Goal: Complete application form: Complete application form

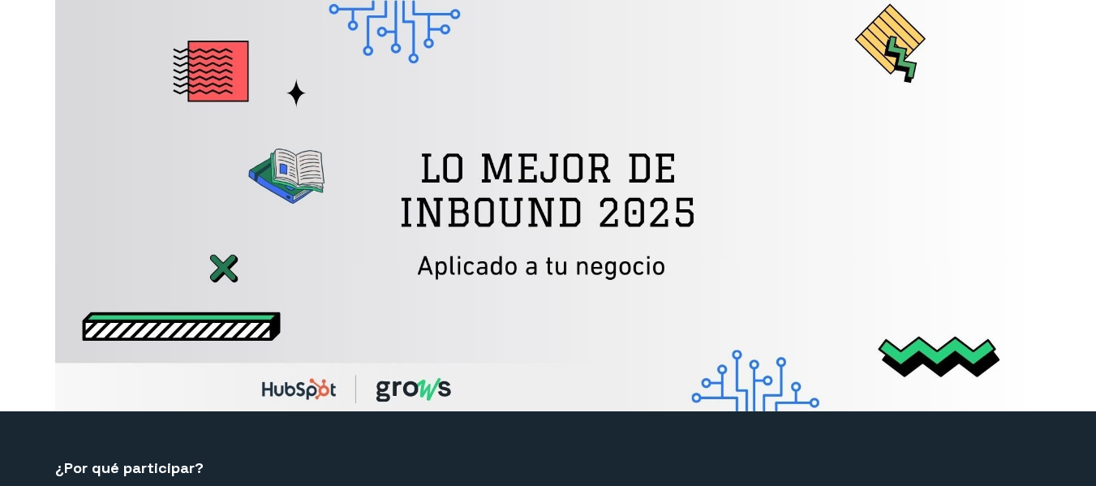
select select "CO"
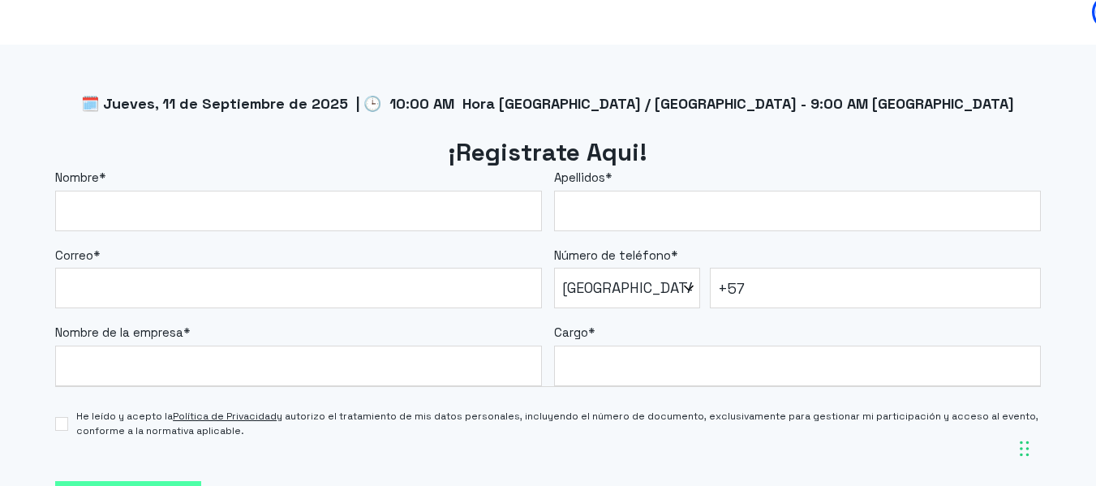
scroll to position [1328, 0]
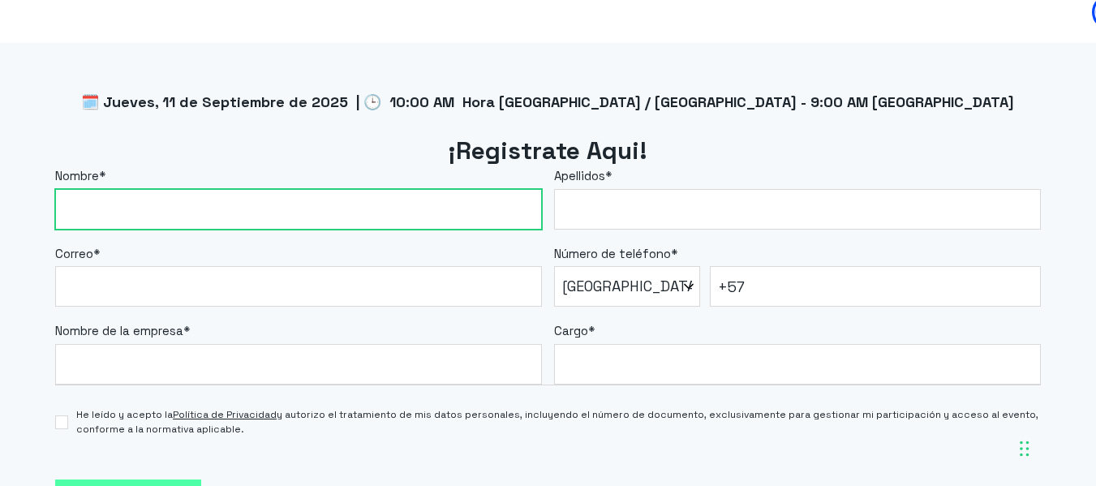
click at [372, 211] on input "Nombre *" at bounding box center [298, 209] width 487 height 41
drag, startPoint x: 108, startPoint y: 209, endPoint x: 221, endPoint y: 210, distance: 112.8
click at [221, 210] on input "[PERSON_NAME]" at bounding box center [298, 209] width 487 height 41
type input "Diego"
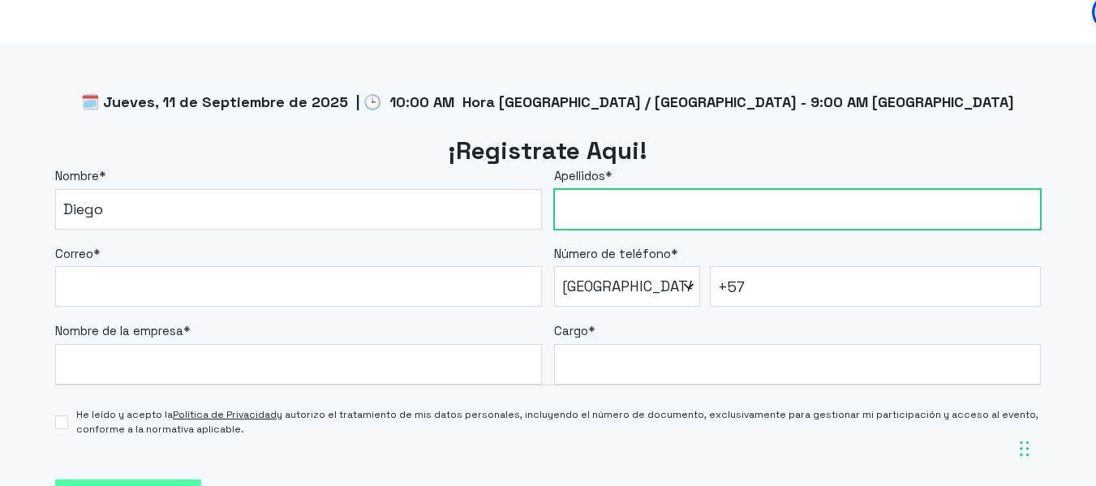
click at [567, 217] on input "Apellidos *" at bounding box center [797, 209] width 487 height 41
paste input "[PERSON_NAME]"
type input "[PERSON_NAME]"
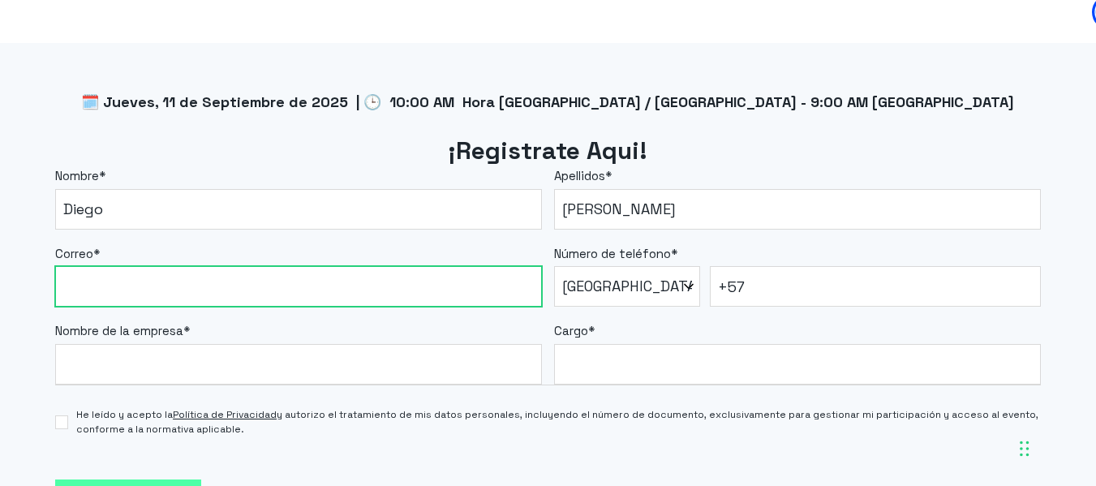
click at [313, 282] on input "Correo *" at bounding box center [298, 286] width 487 height 41
type input "[EMAIL_ADDRESS][DOMAIN_NAME]"
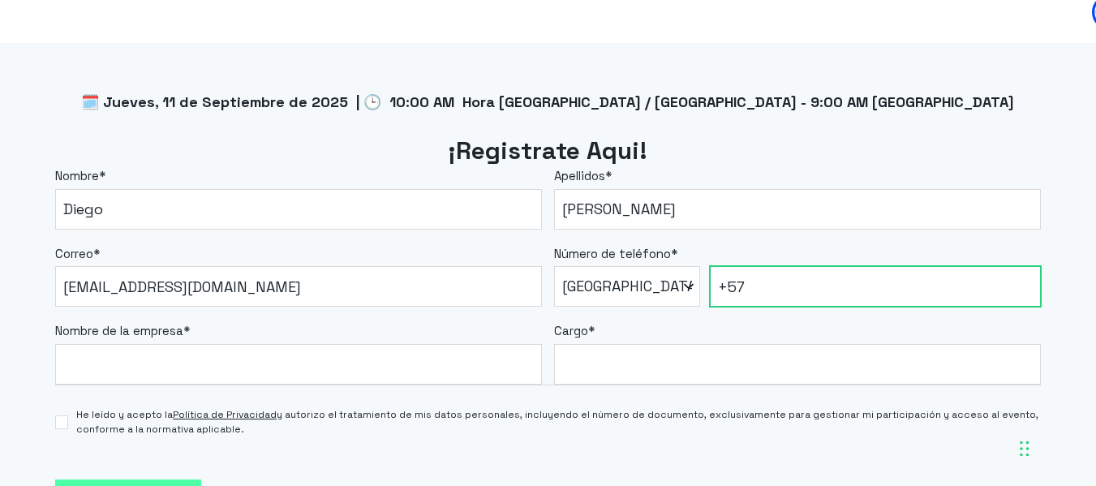
click at [759, 282] on input "+57" at bounding box center [875, 286] width 331 height 41
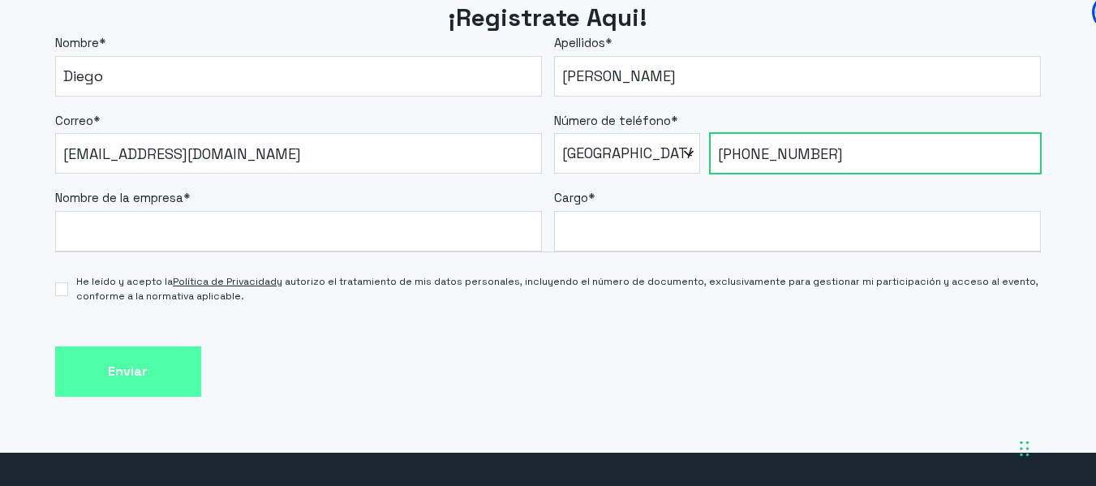
scroll to position [1468, 0]
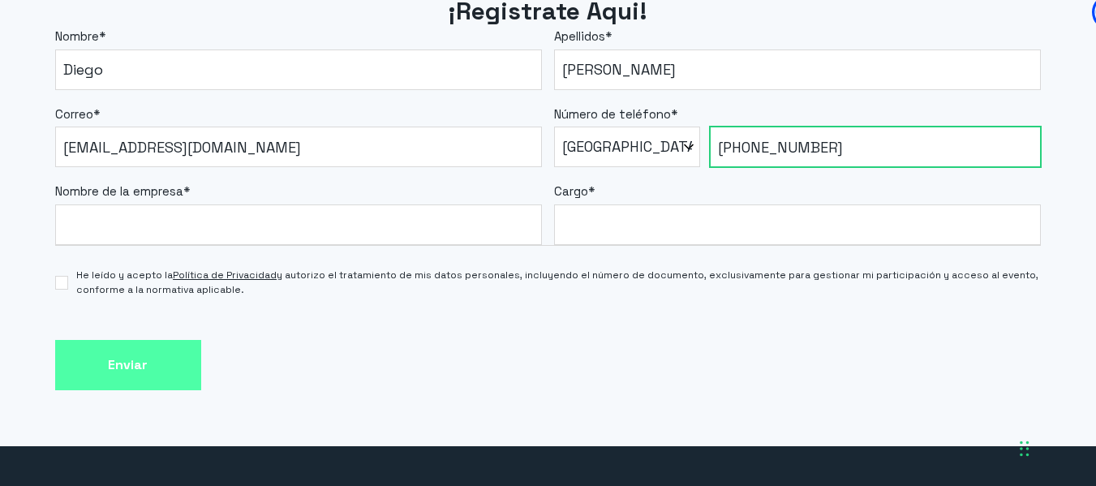
type input "[PHONE_NUMBER]"
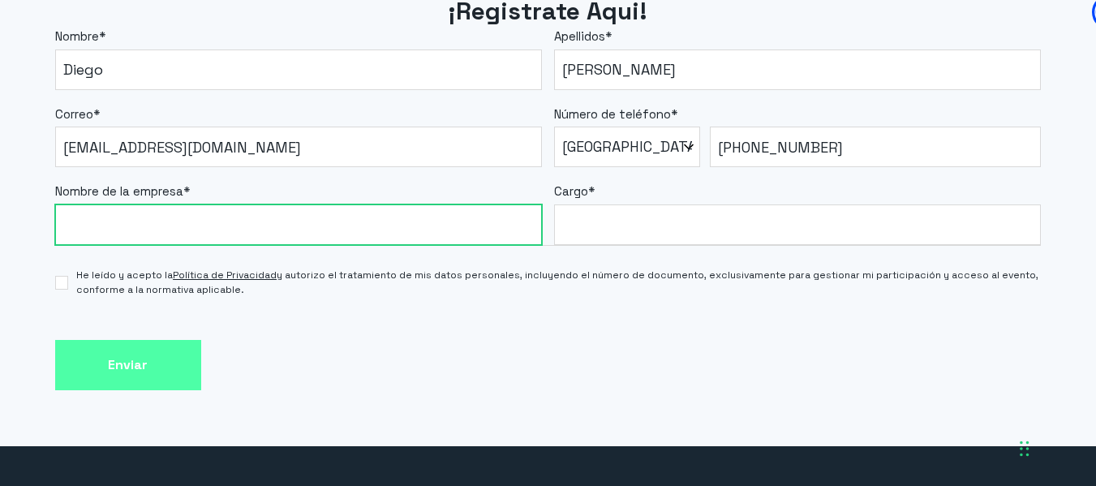
click at [436, 230] on input "Nombre de la empresa *" at bounding box center [298, 225] width 487 height 41
type input "Círculo de Viajes Universal"
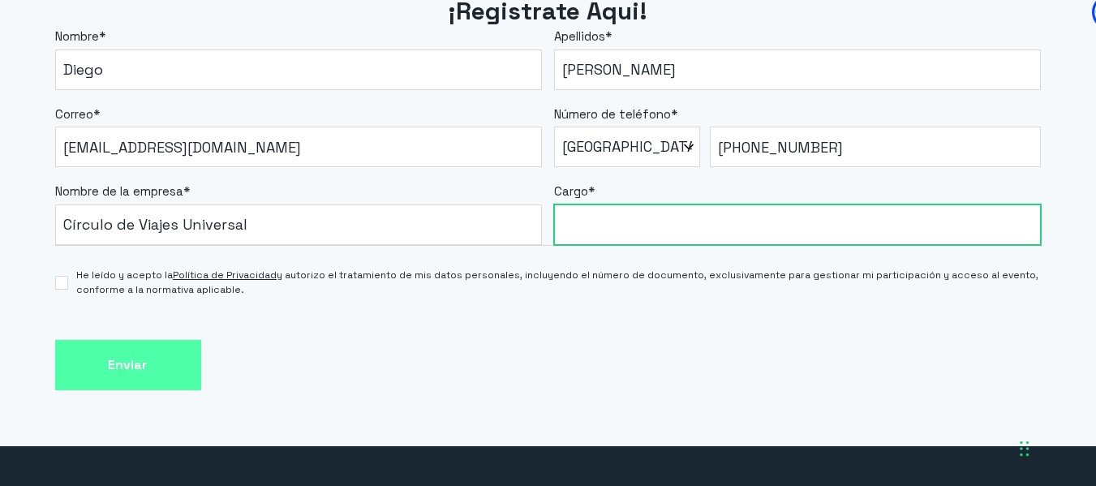
click at [589, 228] on input "Cargo *" at bounding box center [797, 225] width 487 height 41
type input "Coordinador Digital"
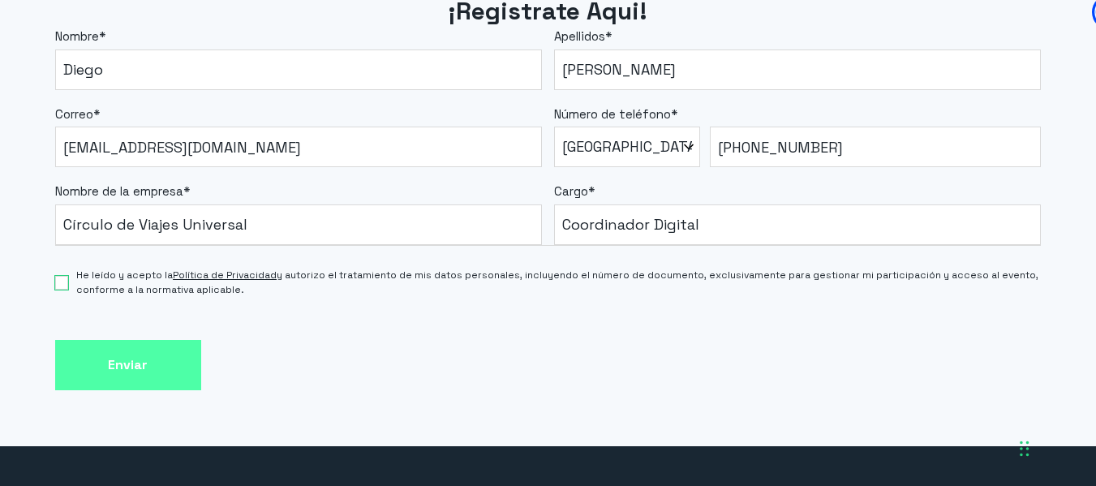
click at [64, 281] on input "He leído y acepto la Política de Privacidad y autorizo el tratamiento de mis da…" at bounding box center [62, 283] width 14 height 14
checkbox input "true"
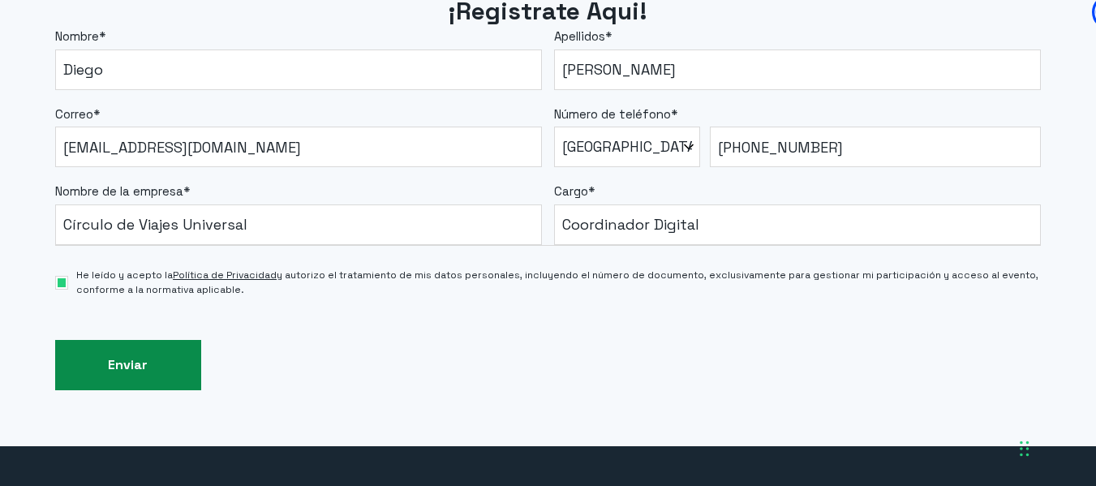
click at [95, 367] on input "Enviar" at bounding box center [128, 365] width 146 height 51
